Goal: Information Seeking & Learning: Learn about a topic

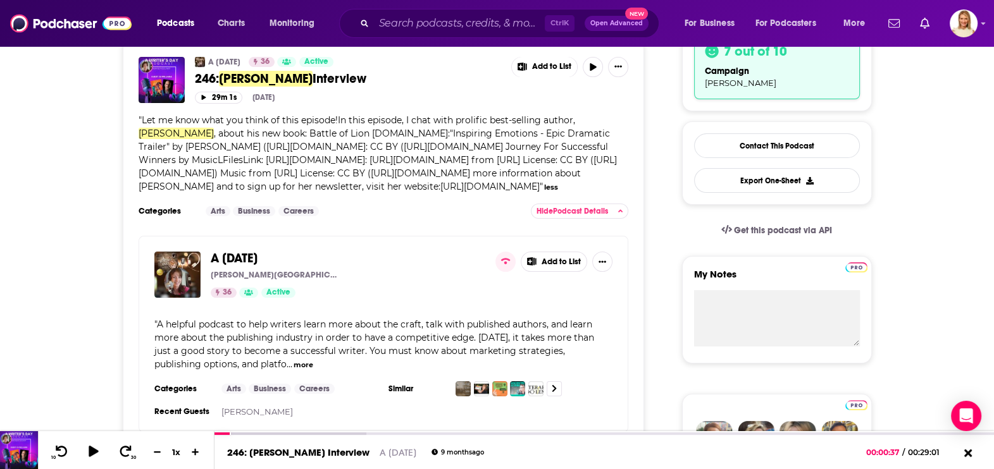
scroll to position [316, 0]
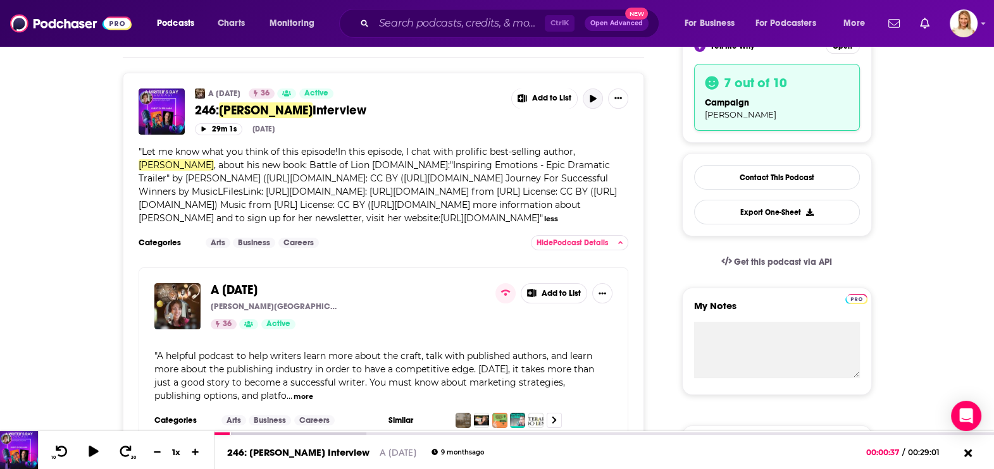
click at [591, 97] on icon "button" at bounding box center [592, 99] width 6 height 8
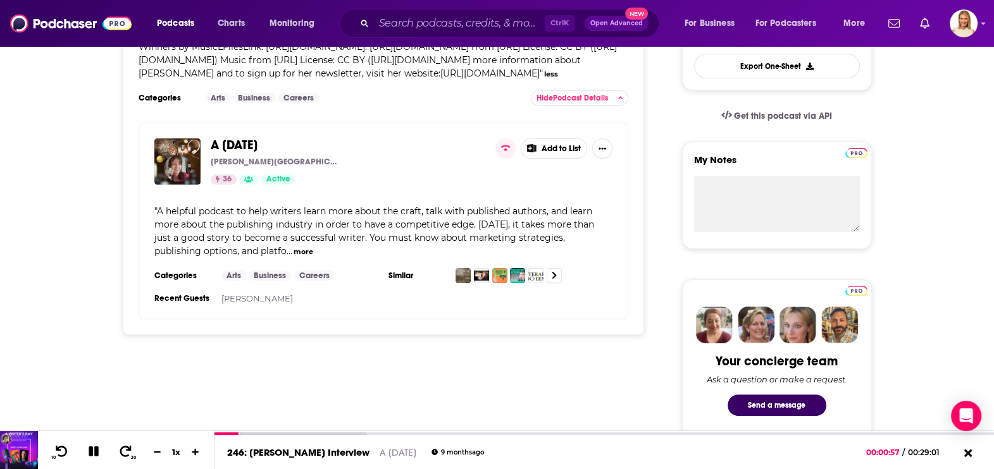
scroll to position [474, 0]
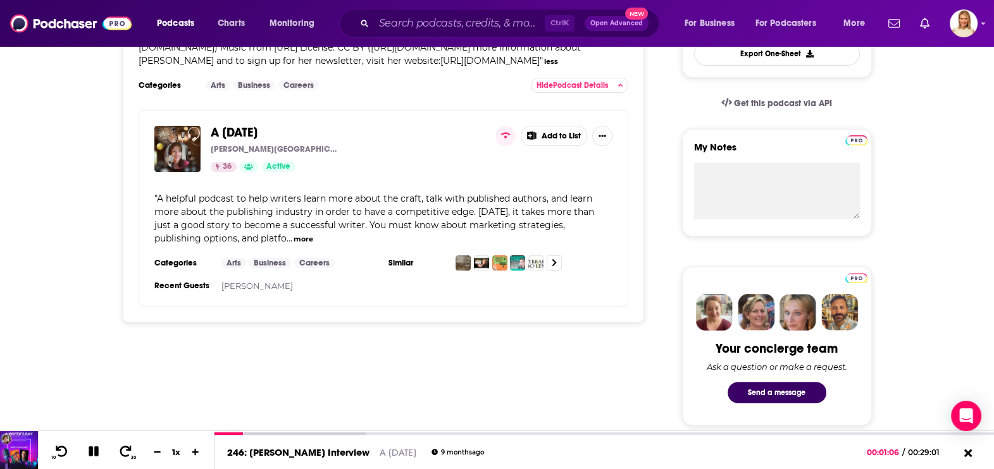
click at [293, 245] on button "more" at bounding box center [303, 239] width 20 height 11
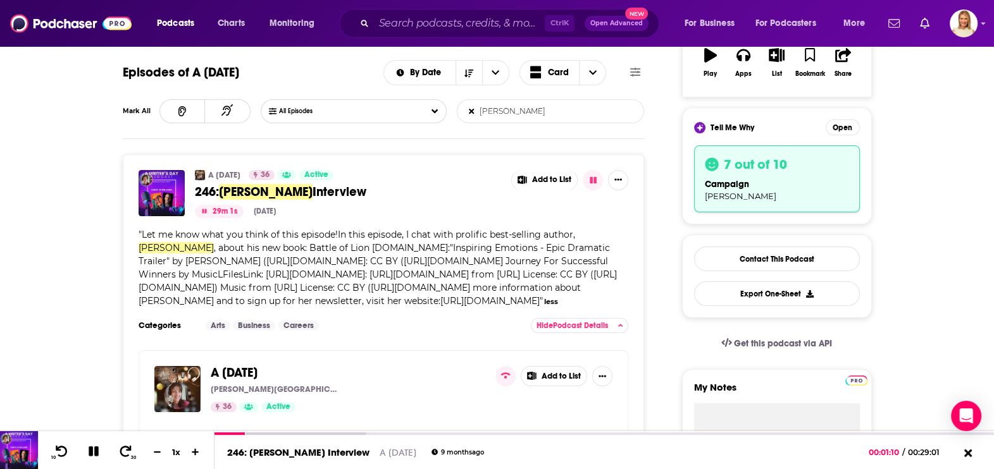
scroll to position [237, 0]
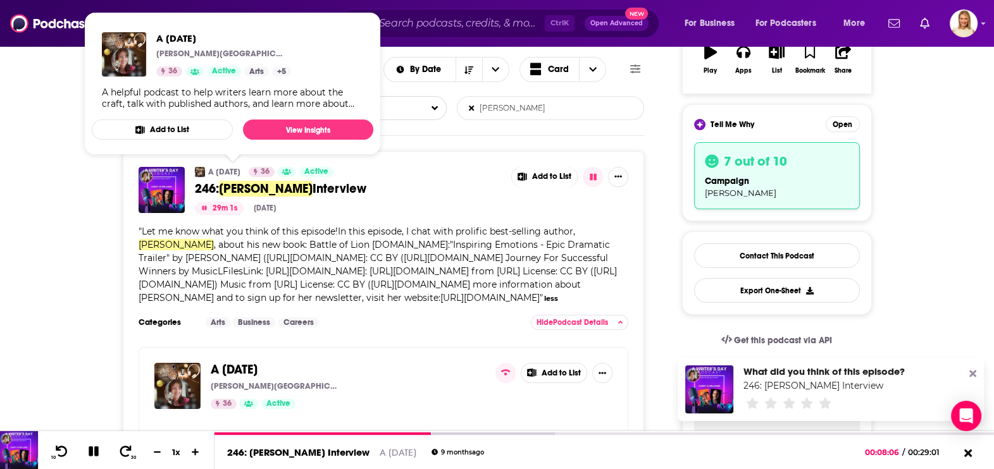
click at [240, 169] on link "A [DATE]" at bounding box center [224, 172] width 32 height 10
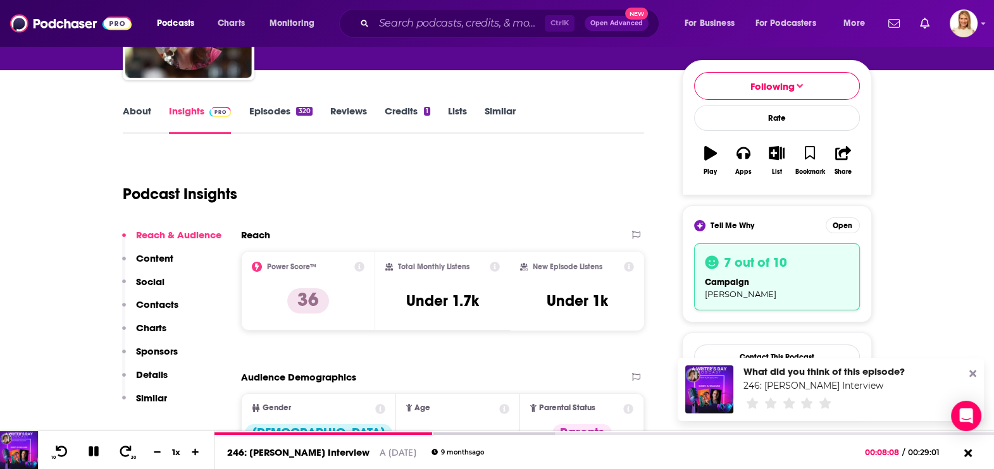
scroll to position [157, 0]
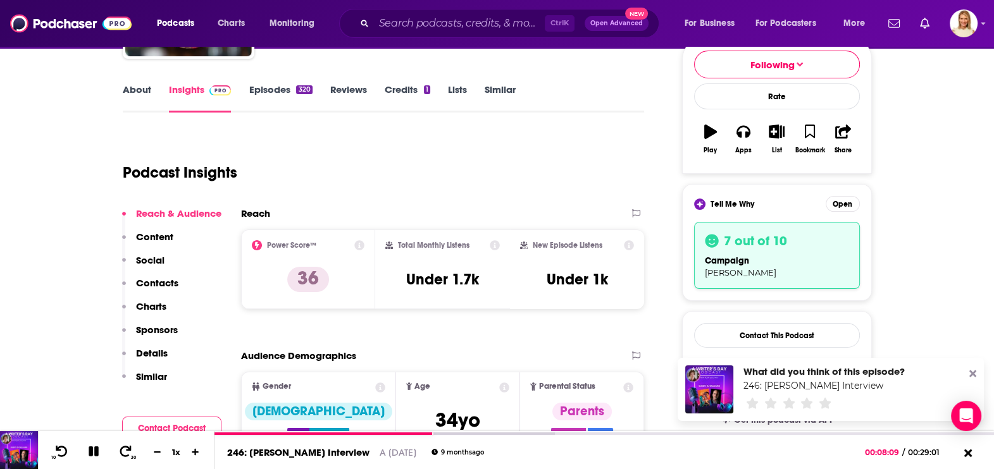
click at [134, 84] on link "About" at bounding box center [137, 97] width 28 height 29
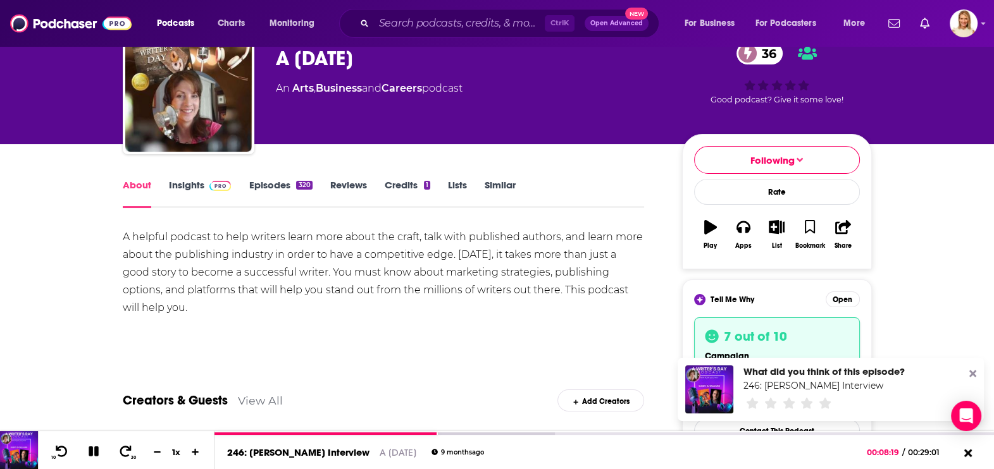
scroll to position [78, 0]
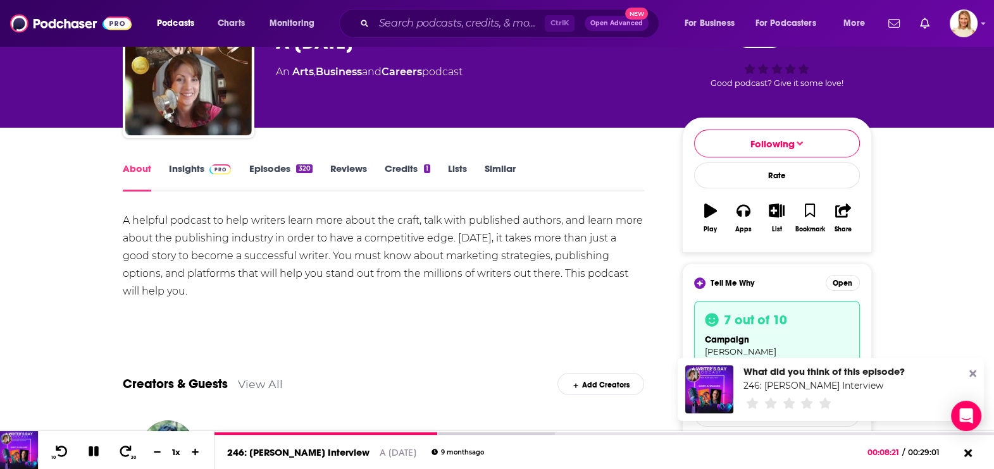
click at [194, 171] on link "Insights" at bounding box center [200, 177] width 63 height 29
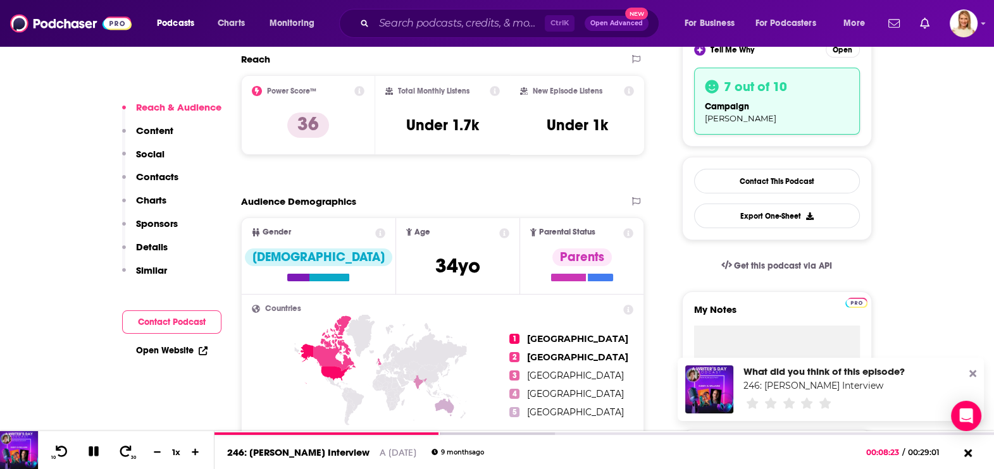
scroll to position [316, 0]
